Goal: Task Accomplishment & Management: Use online tool/utility

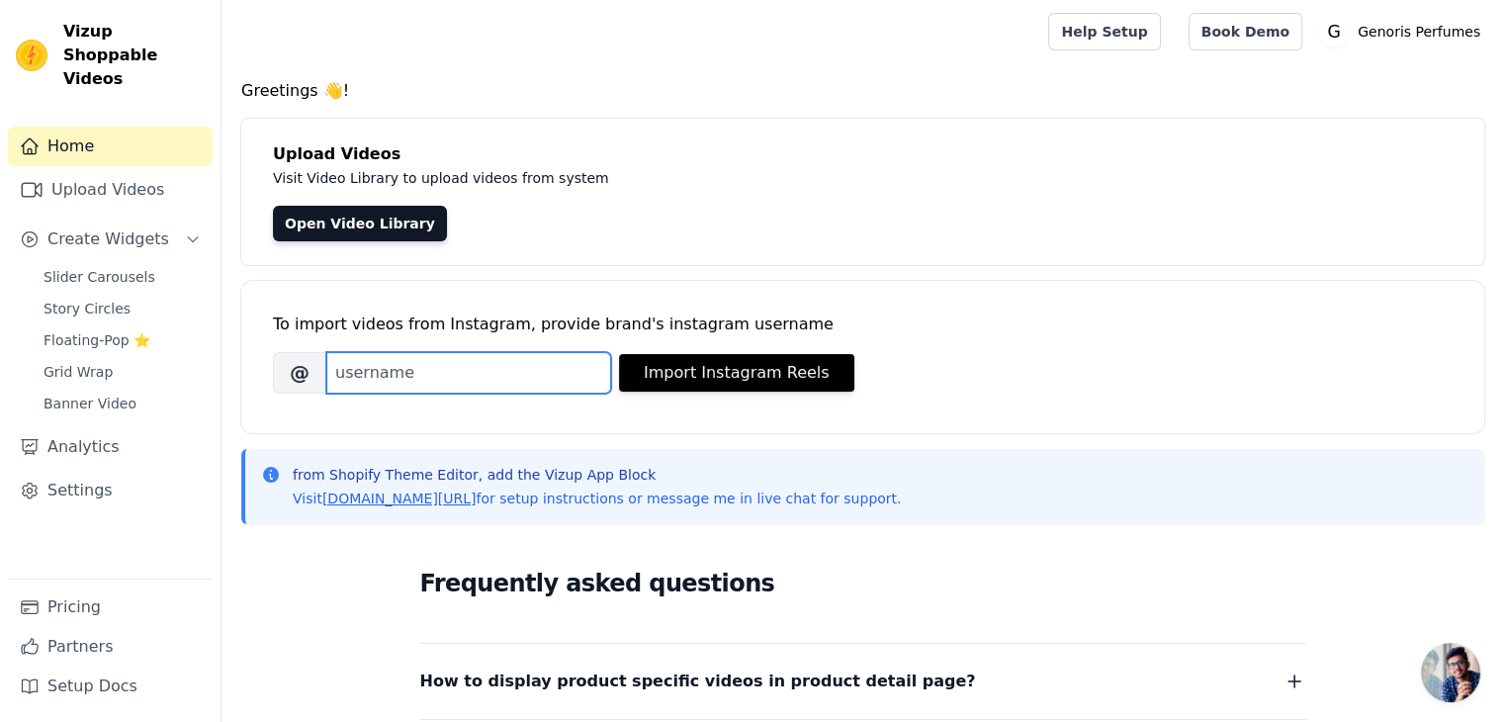
click at [473, 369] on input "Brand's Instagram Username" at bounding box center [468, 373] width 285 height 42
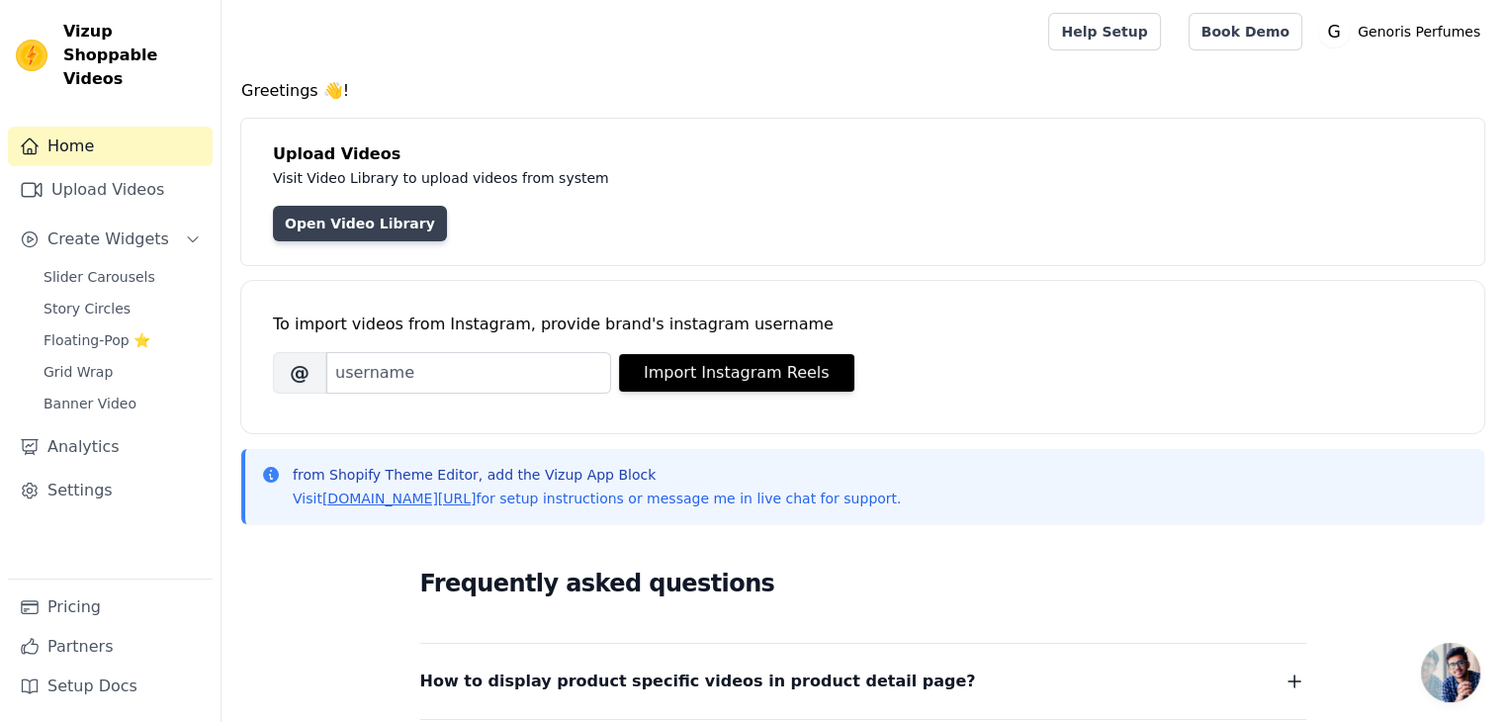
click at [382, 229] on link "Open Video Library" at bounding box center [360, 224] width 174 height 36
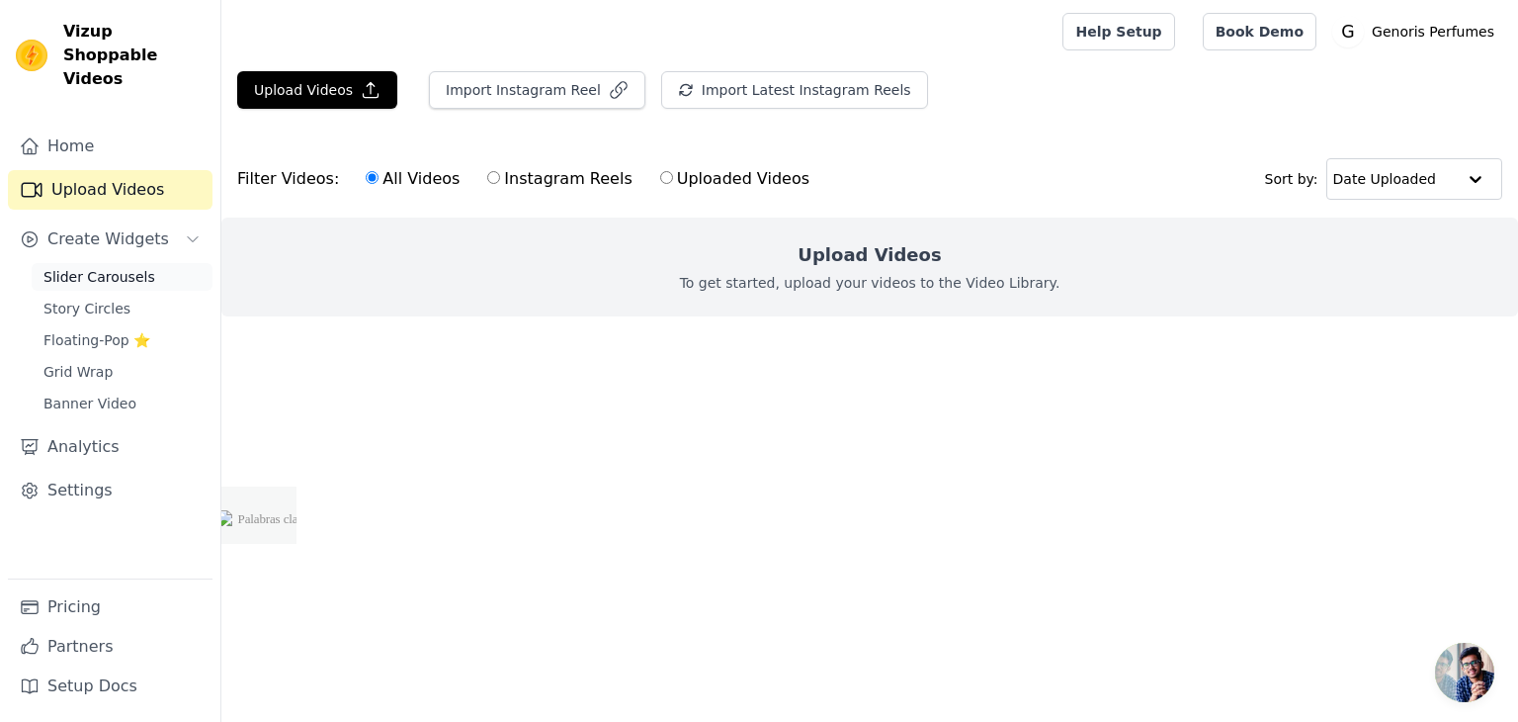
click at [102, 263] on link "Slider Carousels" at bounding box center [122, 277] width 181 height 28
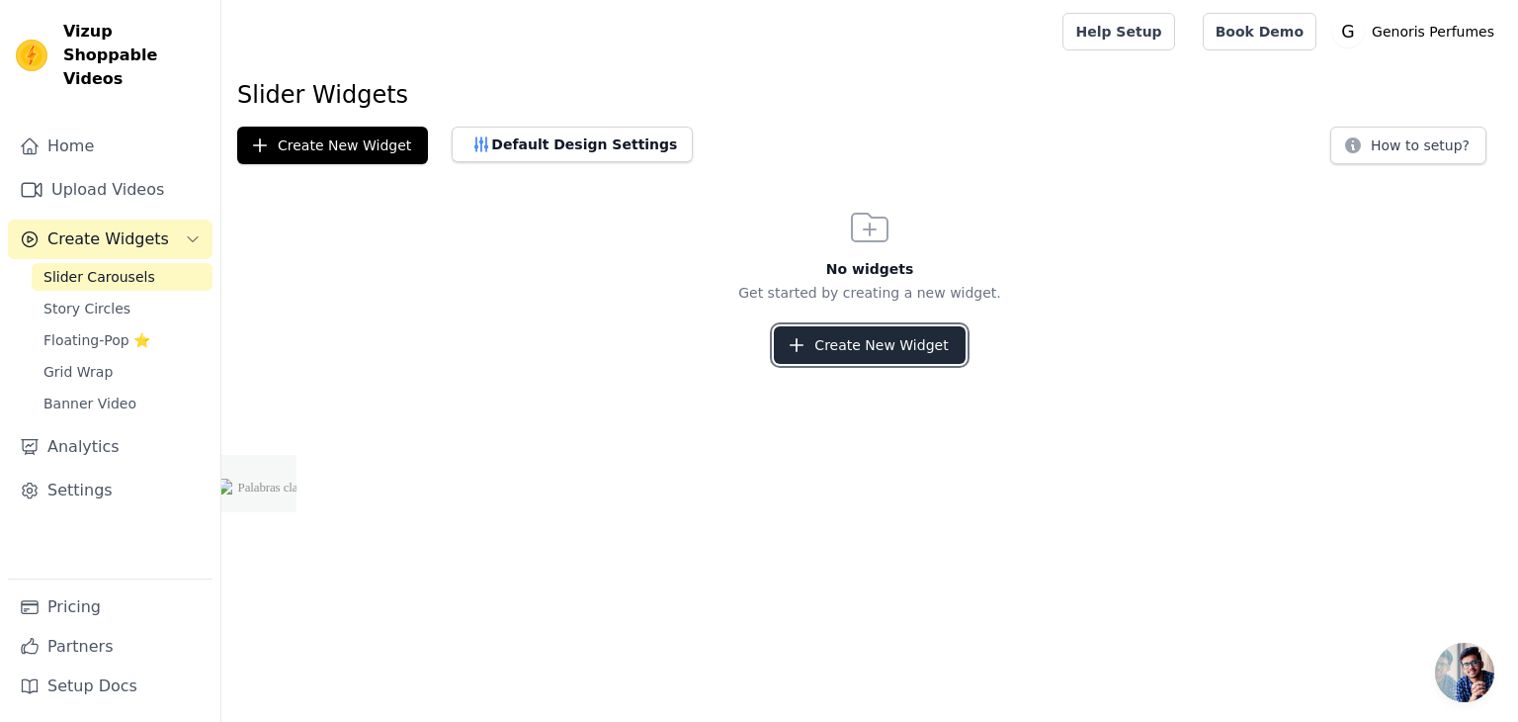
click at [864, 355] on button "Create New Widget" at bounding box center [869, 345] width 191 height 38
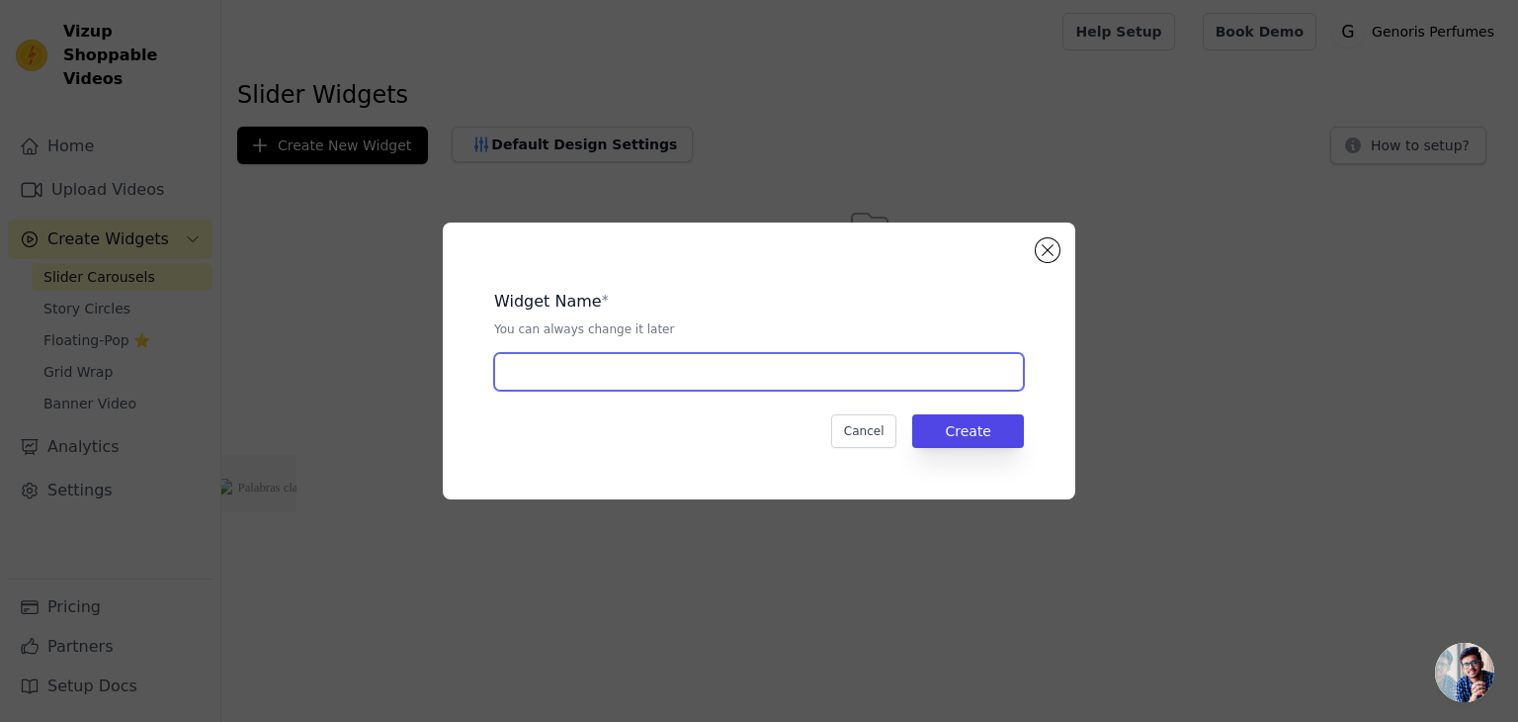
click at [836, 383] on input "text" at bounding box center [759, 372] width 530 height 38
type input "Mini perfumes"
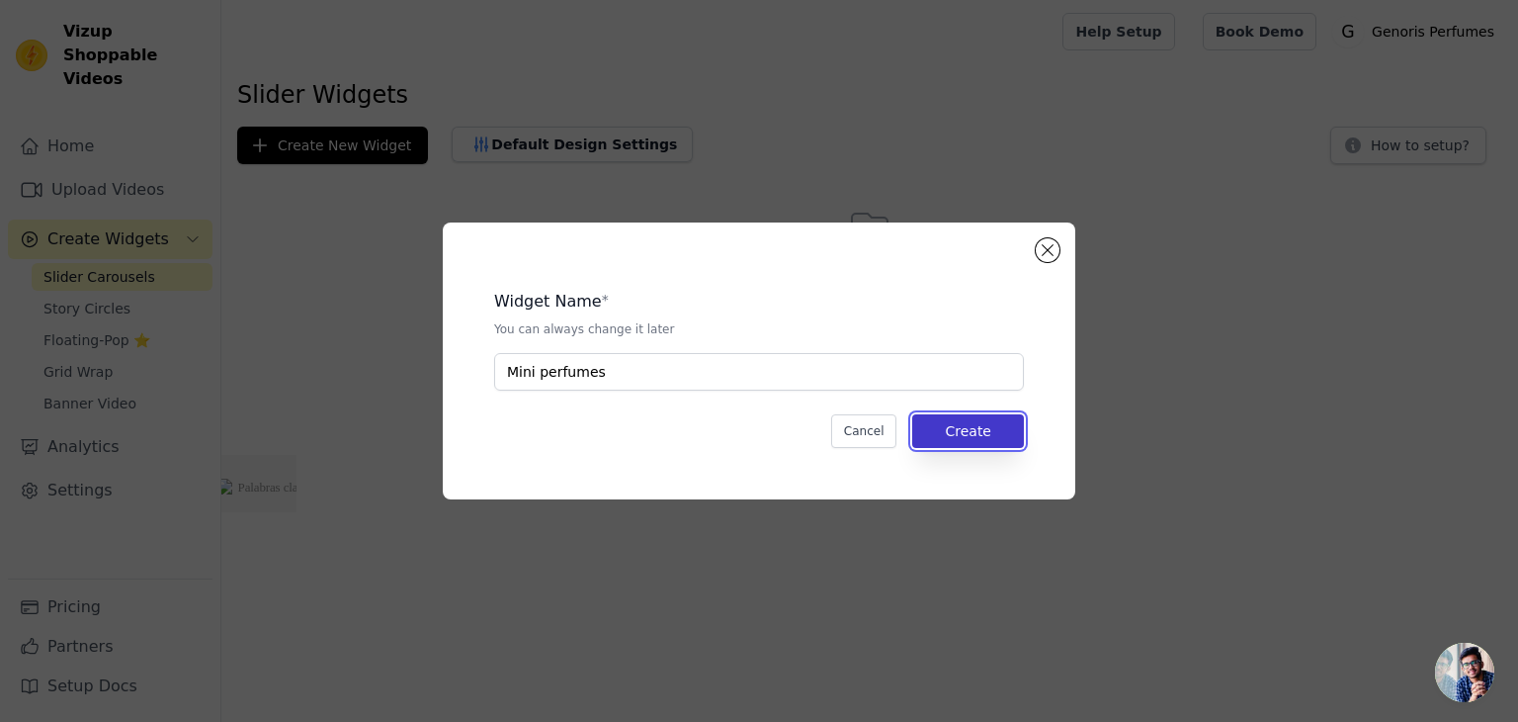
click at [977, 441] on button "Create" at bounding box center [968, 431] width 112 height 34
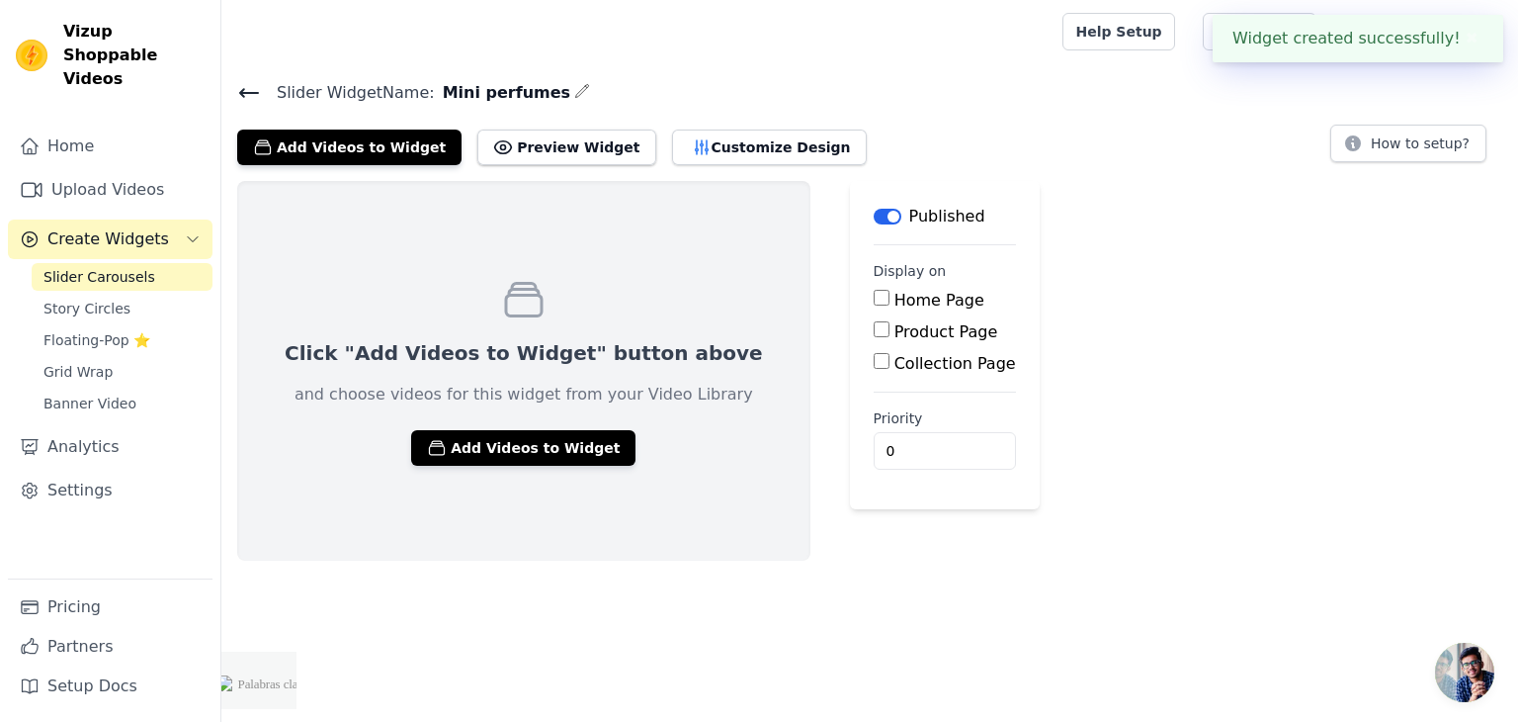
click at [874, 298] on input "Home Page" at bounding box center [882, 298] width 16 height 16
checkbox input "true"
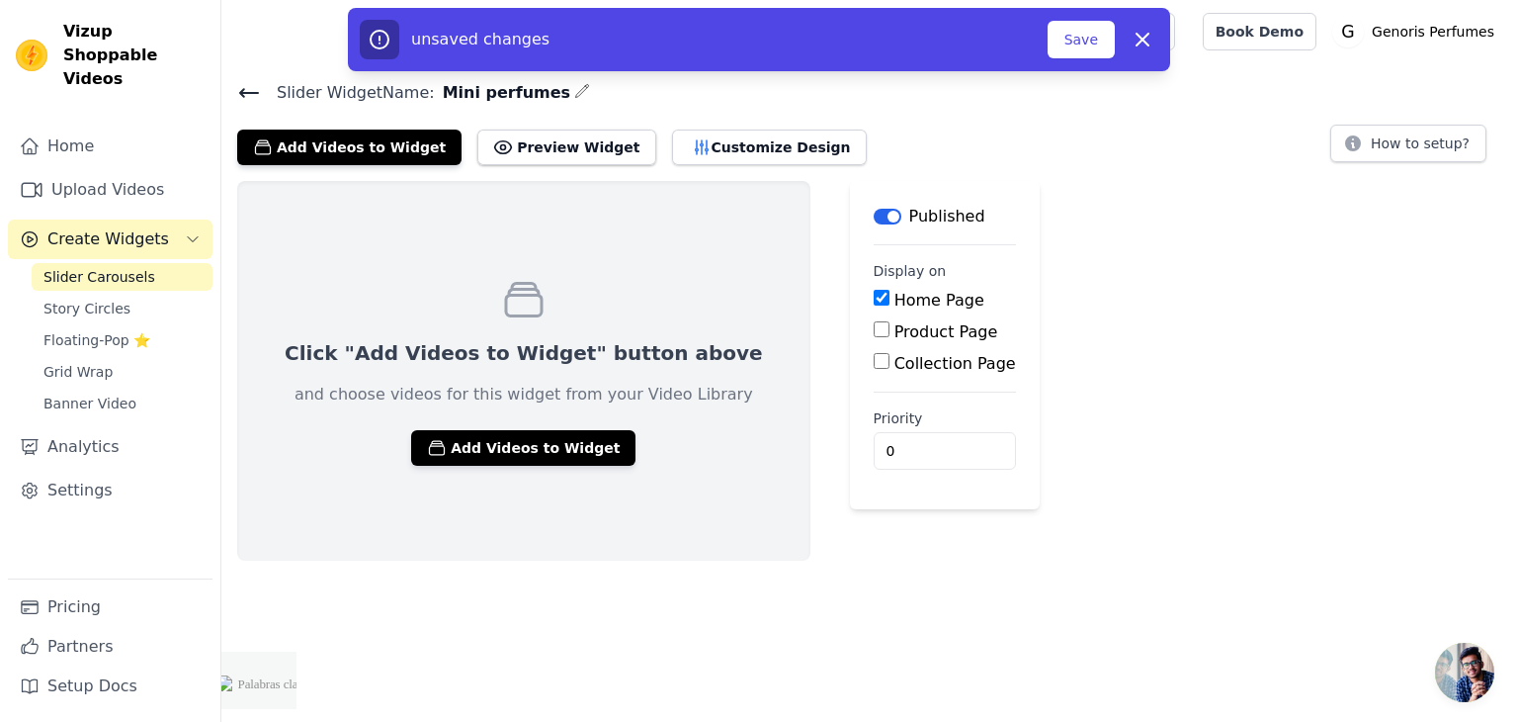
click at [874, 331] on input "Product Page" at bounding box center [882, 329] width 16 height 16
checkbox input "true"
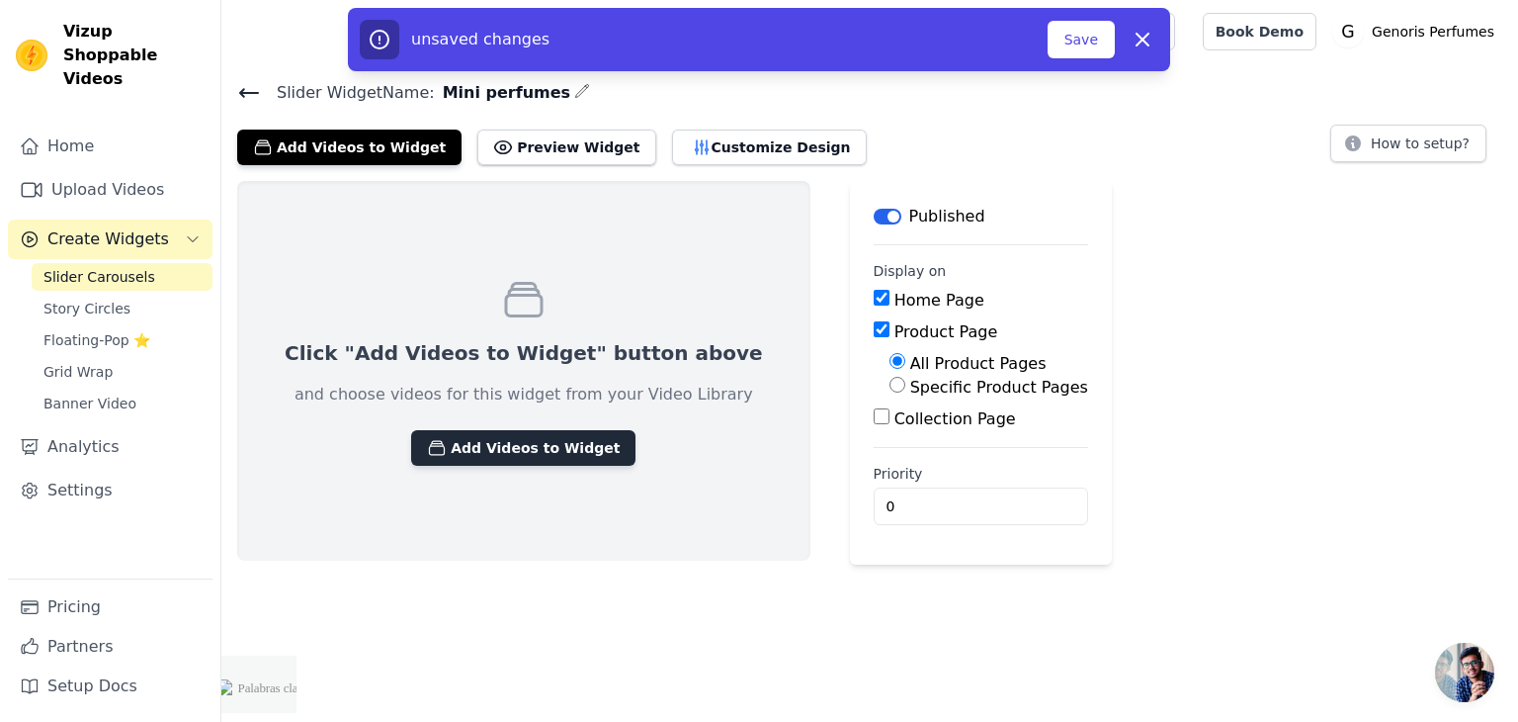
click at [455, 445] on button "Add Videos to Widget" at bounding box center [523, 448] width 224 height 36
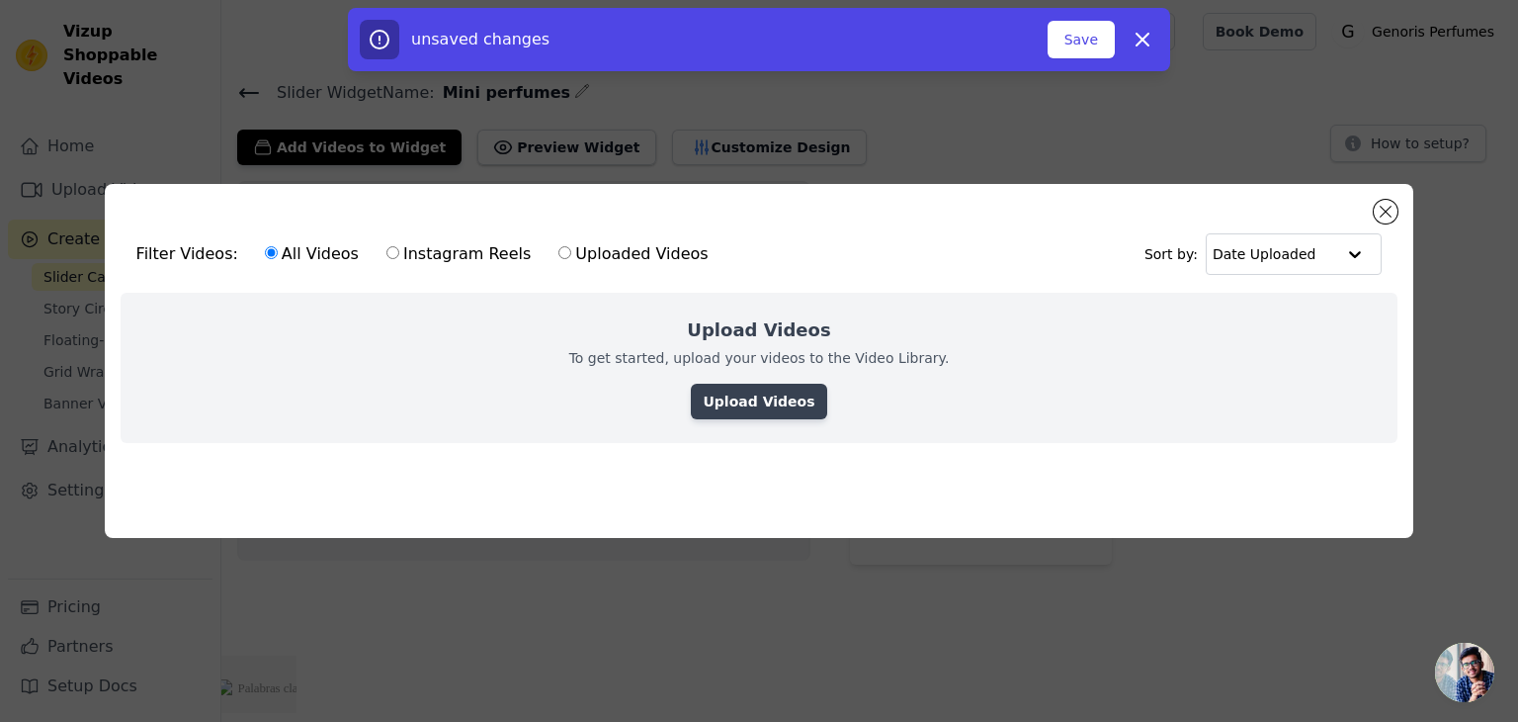
click at [794, 388] on link "Upload Videos" at bounding box center [758, 402] width 135 height 36
